Goal: Transaction & Acquisition: Book appointment/travel/reservation

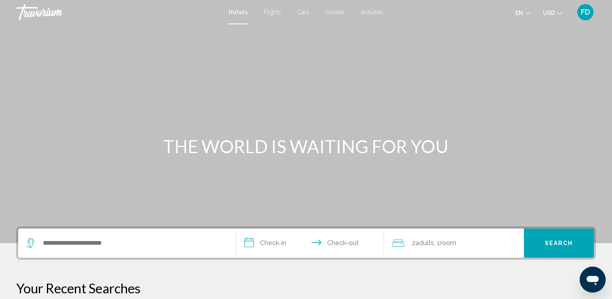
click at [371, 12] on span "Activities" at bounding box center [372, 12] width 23 height 6
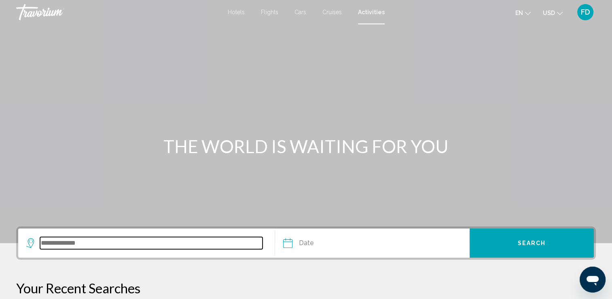
click at [62, 246] on input "Search widget" at bounding box center [151, 243] width 223 height 12
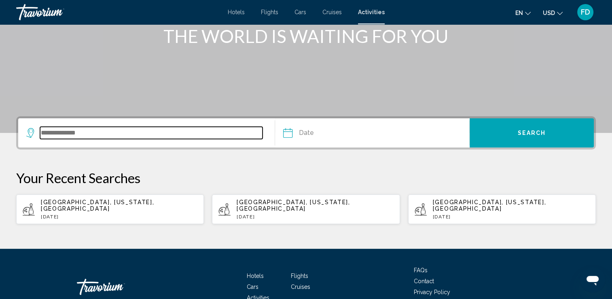
scroll to position [152, 0]
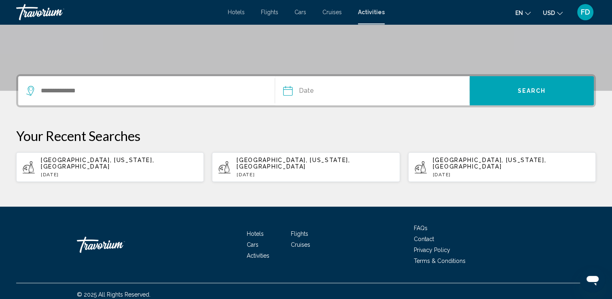
click at [77, 159] on span "[GEOGRAPHIC_DATA], [US_STATE], [GEOGRAPHIC_DATA]" at bounding box center [97, 163] width 113 height 13
type input "**********"
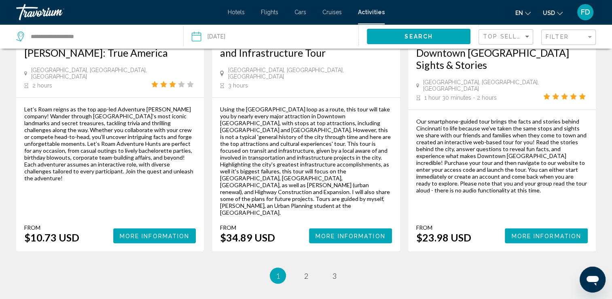
scroll to position [1295, 0]
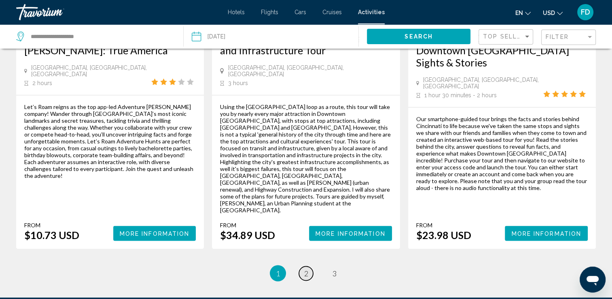
click at [308, 268] on span "2" at bounding box center [306, 272] width 4 height 9
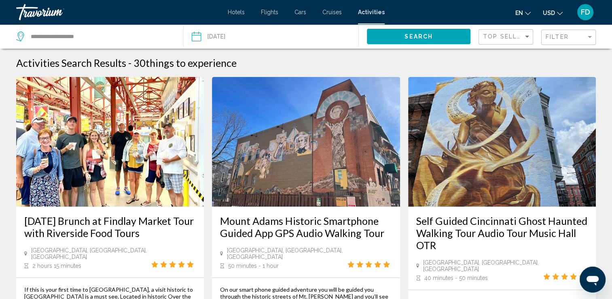
click at [119, 203] on img "Main content" at bounding box center [110, 141] width 188 height 129
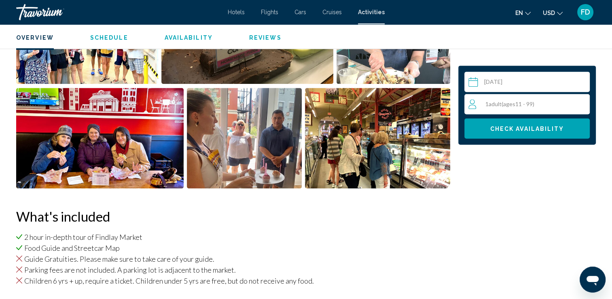
scroll to position [418, 0]
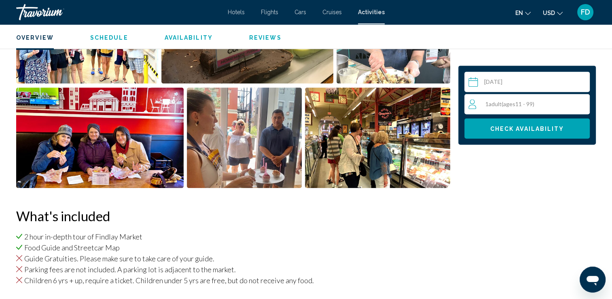
click at [570, 100] on div "1 Adult Adults ( ages [DEMOGRAPHIC_DATA])" at bounding box center [529, 104] width 121 height 10
click at [578, 105] on icon "Increment adults" at bounding box center [581, 104] width 7 height 10
click at [581, 105] on icon "Increment adults" at bounding box center [581, 104] width 7 height 10
click at [537, 129] on span "Check Availability" at bounding box center [527, 128] width 74 height 6
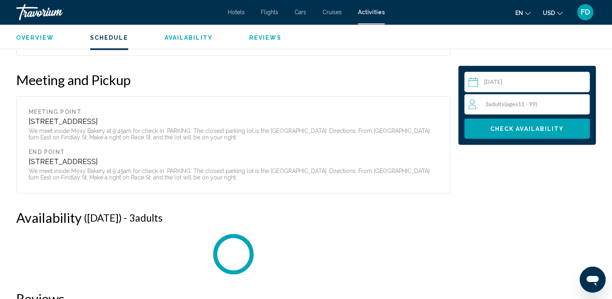
scroll to position [1220, 0]
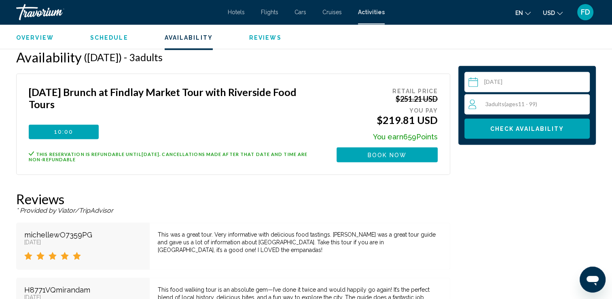
click at [380, 153] on span "Book now" at bounding box center [387, 154] width 39 height 6
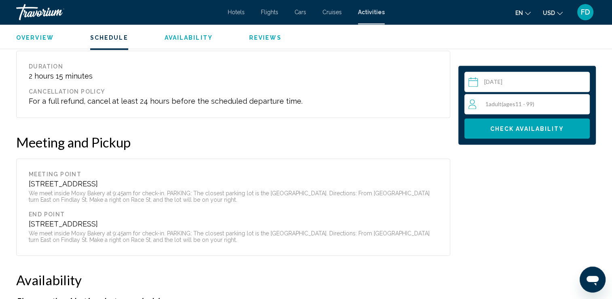
scroll to position [998, 0]
